Goal: Navigation & Orientation: Find specific page/section

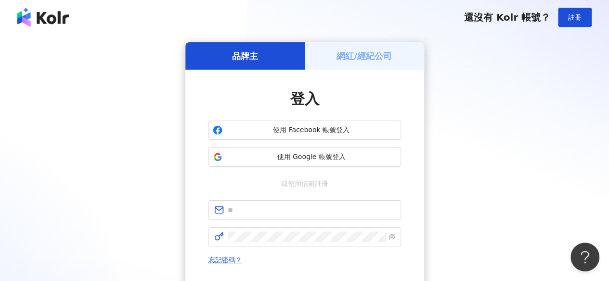
click at [373, 55] on h5 "網紅/經紀公司" at bounding box center [363, 56] width 55 height 12
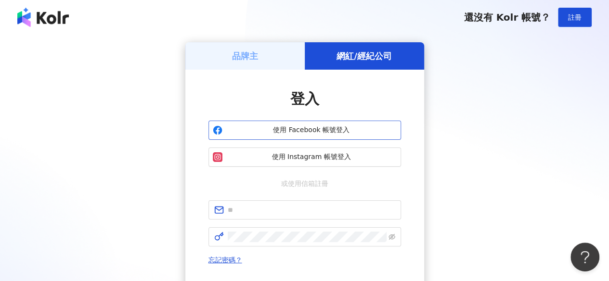
click at [347, 134] on span "使用 Facebook 帳號登入" at bounding box center [311, 131] width 170 height 10
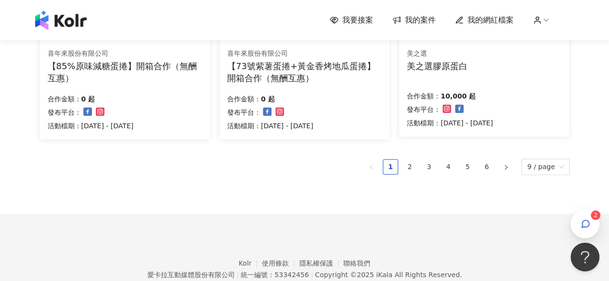
scroll to position [753, 0]
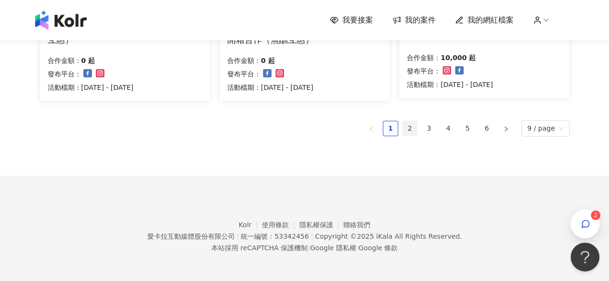
click at [411, 131] on link "2" at bounding box center [409, 128] width 14 height 14
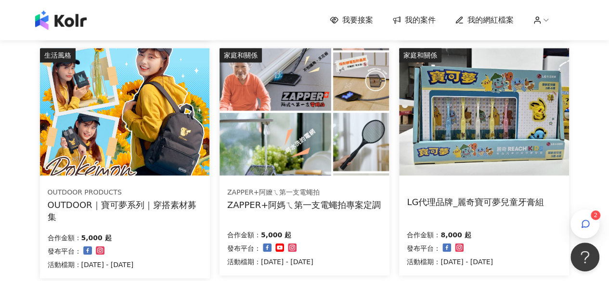
scroll to position [608, 0]
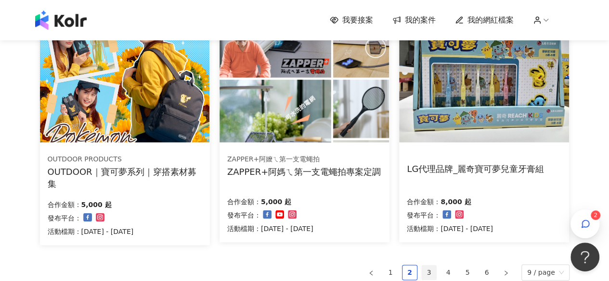
click at [436, 271] on link "3" at bounding box center [428, 273] width 14 height 14
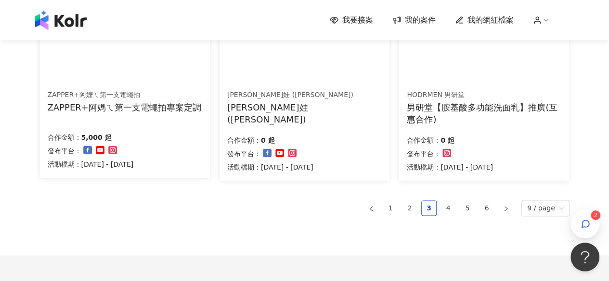
scroll to position [753, 0]
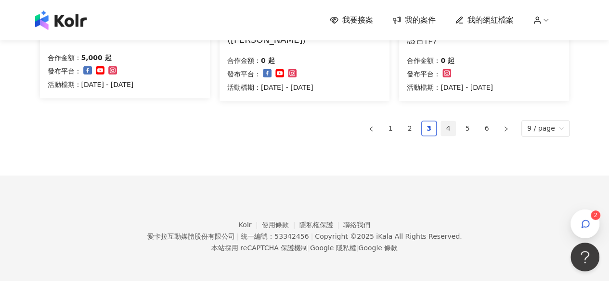
click at [450, 128] on link "4" at bounding box center [448, 128] width 14 height 14
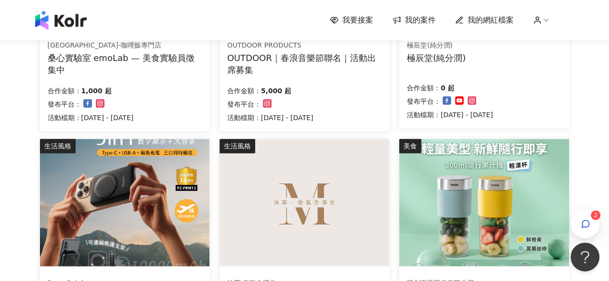
scroll to position [750, 0]
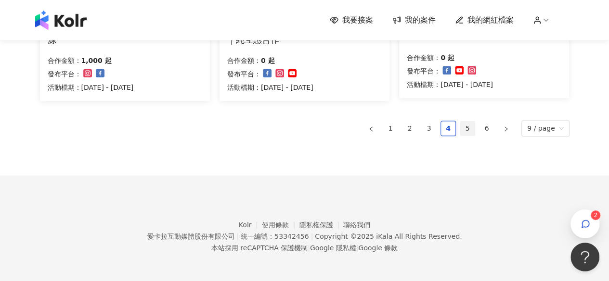
click at [472, 125] on link "5" at bounding box center [467, 128] width 14 height 14
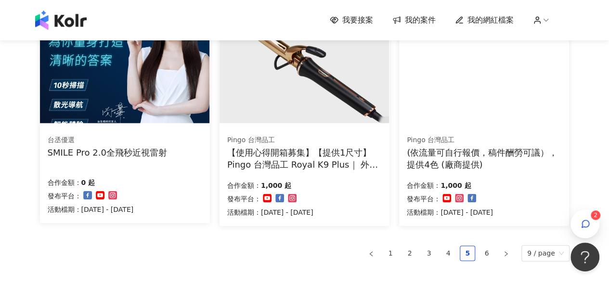
scroll to position [674, 0]
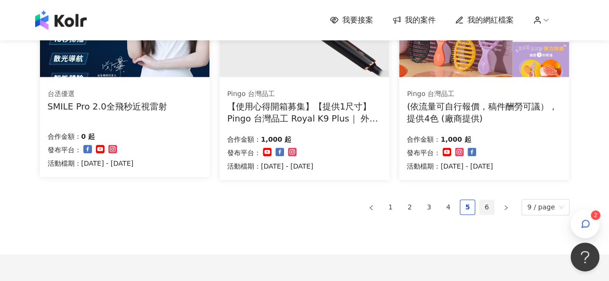
click at [485, 205] on link "6" at bounding box center [486, 207] width 14 height 14
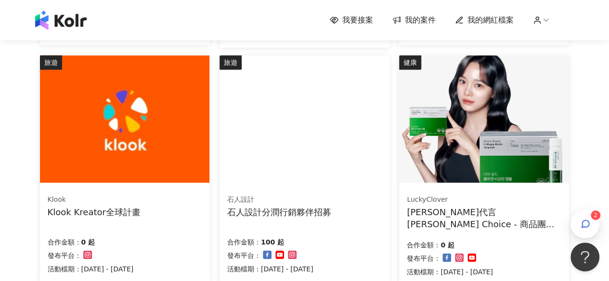
scroll to position [625, 0]
